Goal: Task Accomplishment & Management: Manage account settings

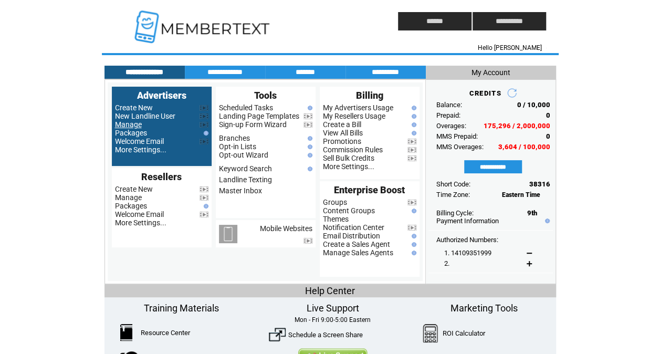
click at [129, 125] on link "Manage" at bounding box center [128, 124] width 27 height 8
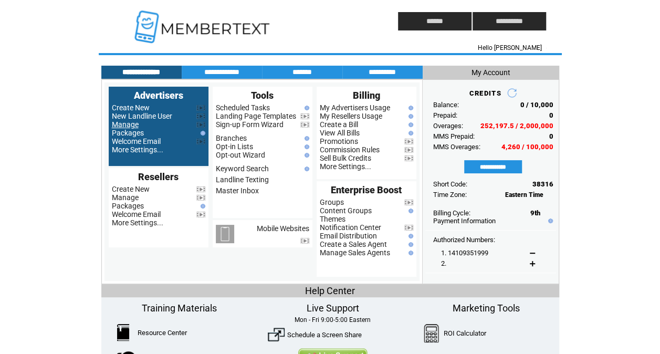
click at [129, 126] on link "Manage" at bounding box center [125, 124] width 27 height 8
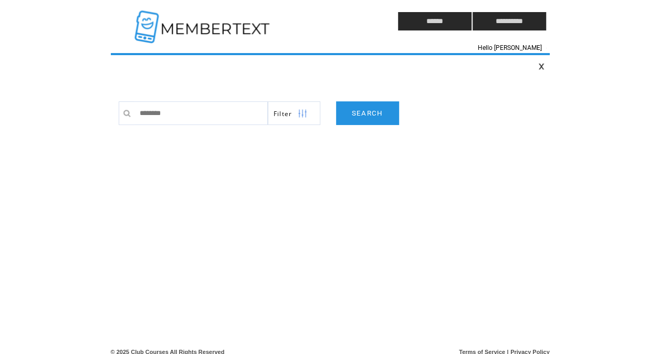
type input "*********"
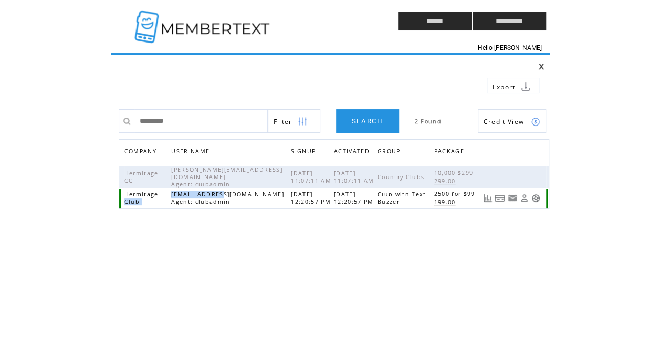
drag, startPoint x: 170, startPoint y: 192, endPoint x: 222, endPoint y: 192, distance: 52.0
click at [222, 192] on tr "Hermitage Club [EMAIL_ADDRESS][DOMAIN_NAME] Agent: clubadmin [DATE] 12:20:57 PM…" at bounding box center [333, 198] width 429 height 20
click at [222, 192] on span "[EMAIL_ADDRESS][DOMAIN_NAME] Agent: clubadmin" at bounding box center [227, 198] width 112 height 15
click at [212, 195] on span "[EMAIL_ADDRESS][DOMAIN_NAME] Agent: clubadmin" at bounding box center [227, 198] width 112 height 15
drag, startPoint x: 172, startPoint y: 193, endPoint x: 272, endPoint y: 194, distance: 99.7
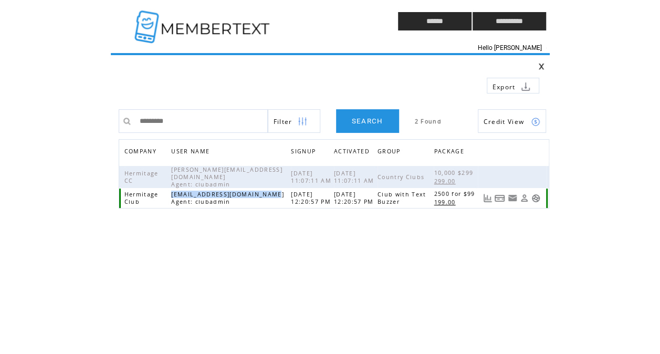
click at [272, 194] on span "[EMAIL_ADDRESS][DOMAIN_NAME] Agent: clubadmin" at bounding box center [227, 198] width 112 height 15
copy span "[EMAIL_ADDRESS][DOMAIN_NAME]"
click at [321, 221] on td "**********" at bounding box center [334, 204] width 431 height 210
